Goal: Obtain resource: Download file/media

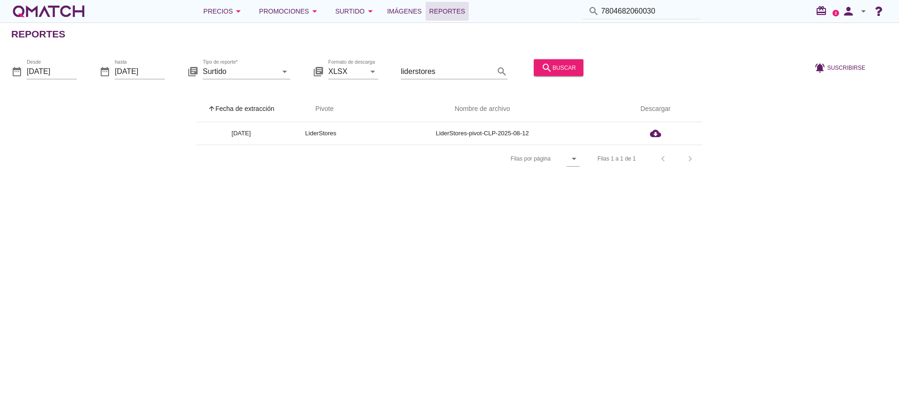
drag, startPoint x: 0, startPoint y: 0, endPoint x: 471, endPoint y: 6, distance: 470.6
click at [471, 6] on div "Precios arrow_drop_down Promociones arrow_drop_down Surtido arrow_drop_down Imá…" at bounding box center [449, 11] width 876 height 19
paste input "91515551995"
type input "7891515551995"
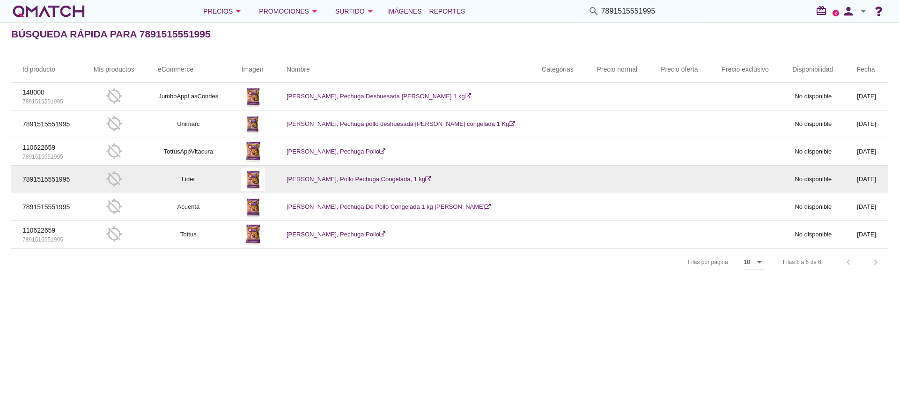
click at [379, 181] on link "Sadia, Pollo Pechuga Congelada, 1 kg" at bounding box center [359, 179] width 145 height 7
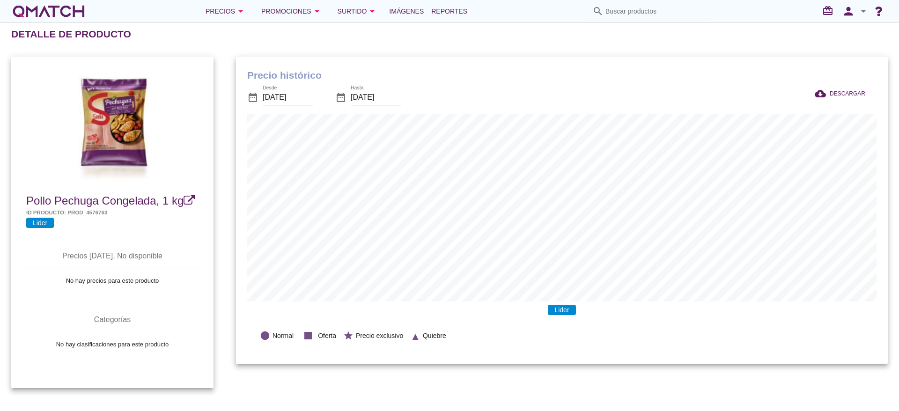
scroll to position [307, 652]
click at [447, 11] on span "Reportes" at bounding box center [447, 11] width 36 height 11
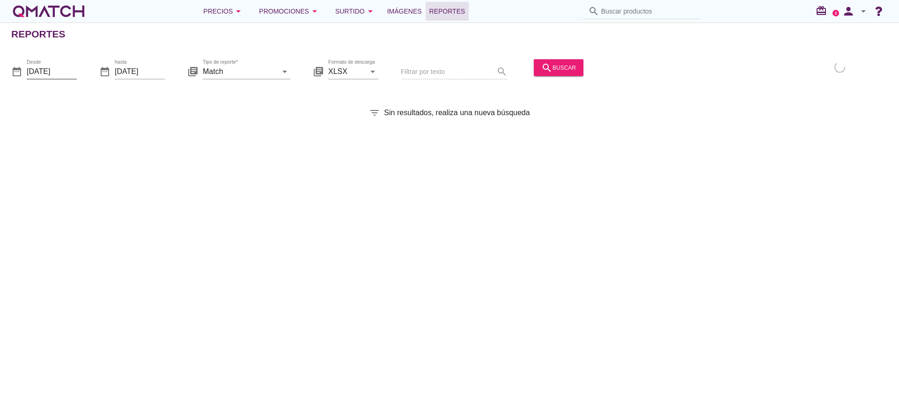
drag, startPoint x: 43, startPoint y: 68, endPoint x: 66, endPoint y: 71, distance: 23.6
click at [45, 69] on input "[DATE]" at bounding box center [52, 71] width 50 height 15
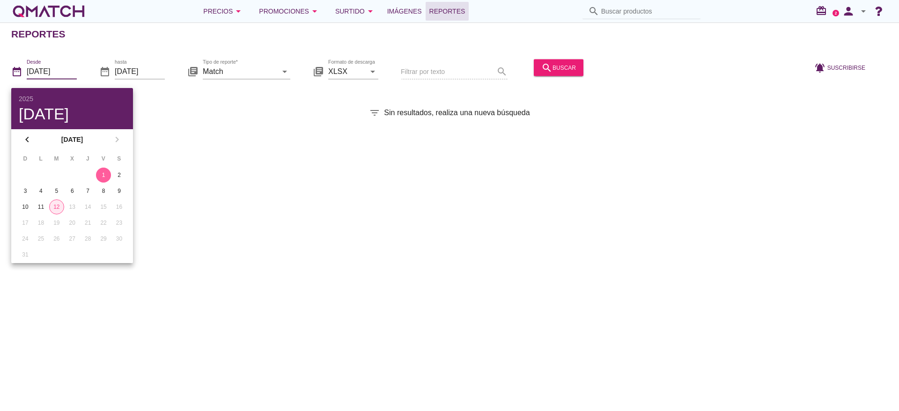
click at [58, 204] on div "12" at bounding box center [57, 207] width 14 height 8
type input "[DATE]"
click at [147, 67] on input "[DATE]" at bounding box center [140, 71] width 50 height 15
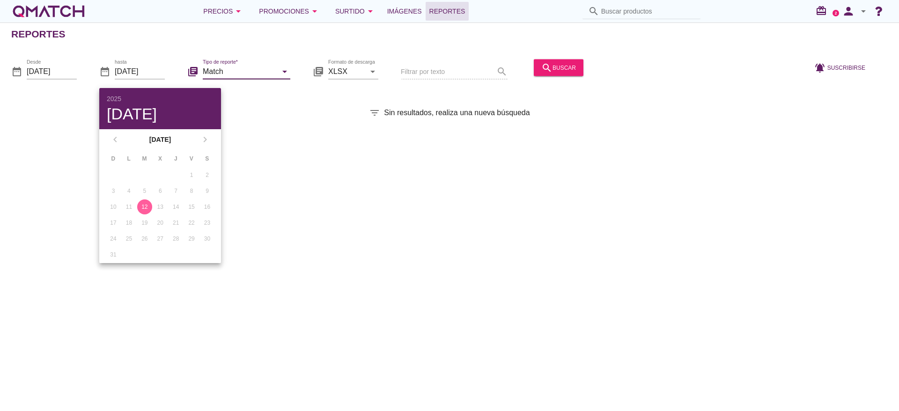
click at [252, 65] on input "Match" at bounding box center [240, 71] width 74 height 15
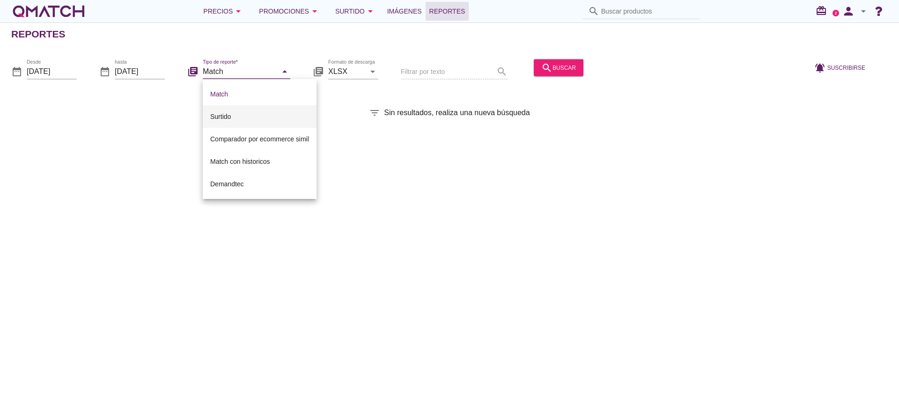
click at [216, 110] on div "Surtido" at bounding box center [259, 116] width 99 height 22
type input "Surtido"
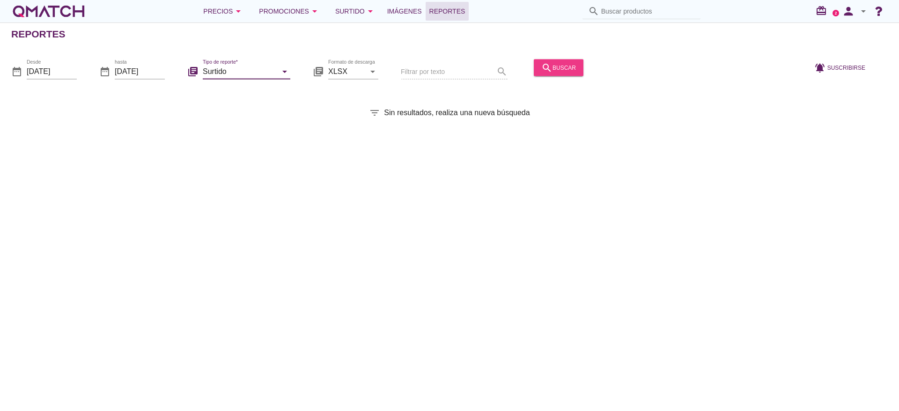
click at [557, 63] on div "search buscar" at bounding box center [558, 67] width 35 height 11
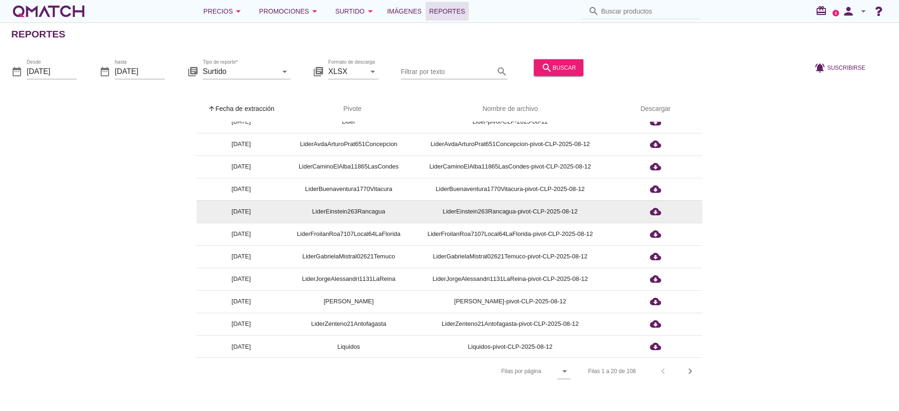
scroll to position [214, 0]
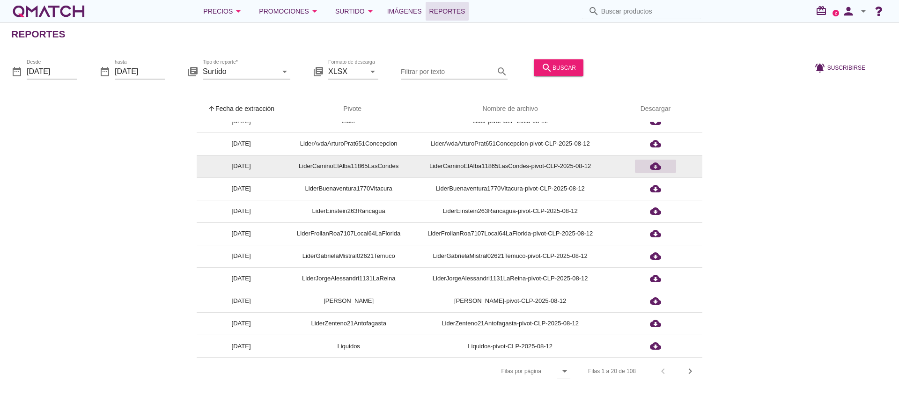
click at [652, 166] on icon "cloud_download" at bounding box center [655, 166] width 11 height 11
